Goal: Transaction & Acquisition: Purchase product/service

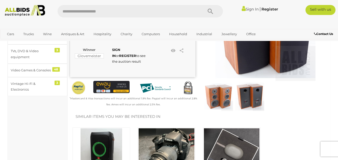
scroll to position [100, 0]
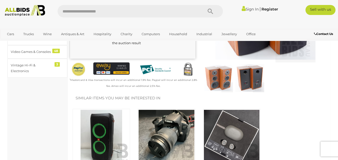
click at [220, 86] on img at bounding box center [218, 78] width 29 height 29
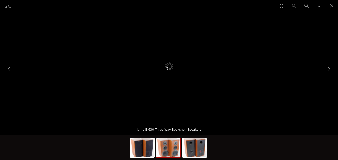
scroll to position [100, 0]
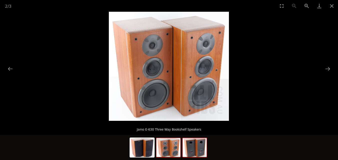
click at [194, 142] on img at bounding box center [195, 147] width 24 height 19
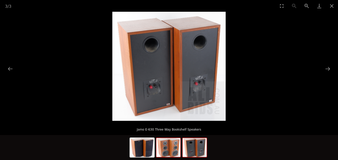
click at [168, 149] on img at bounding box center [168, 147] width 24 height 19
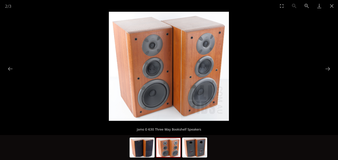
scroll to position [200, 0]
click at [328, 68] on button "Next slide" at bounding box center [328, 69] width 11 height 10
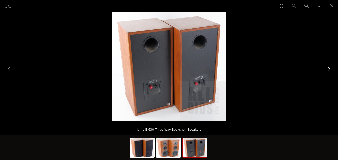
click at [328, 68] on button "Next slide" at bounding box center [328, 69] width 11 height 10
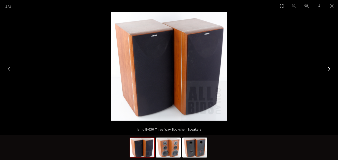
click at [328, 68] on button "Next slide" at bounding box center [328, 69] width 11 height 10
